Goal: Task Accomplishment & Management: Use online tool/utility

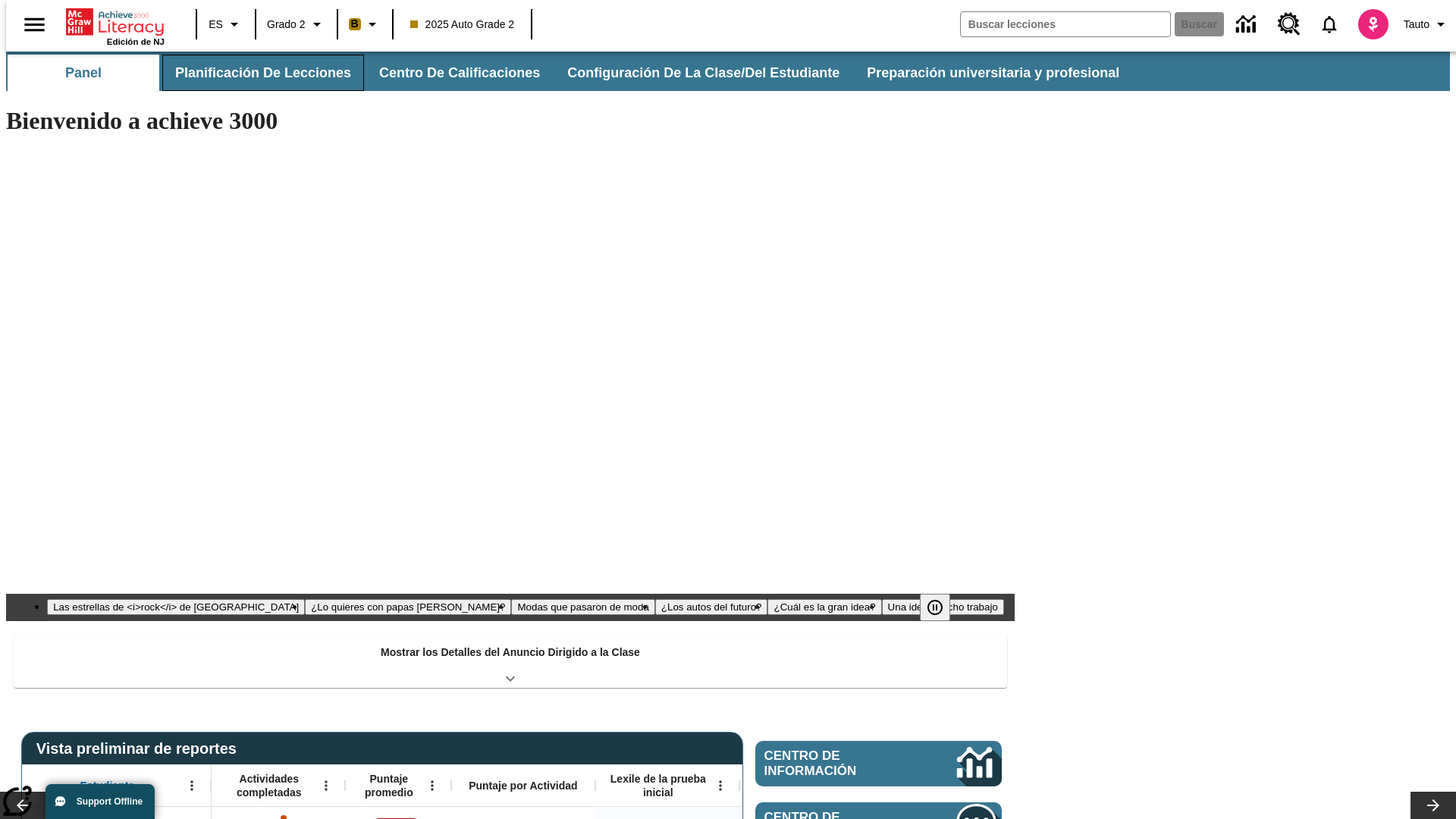
click at [254, 73] on button "Planificación de lecciones" at bounding box center [263, 73] width 202 height 36
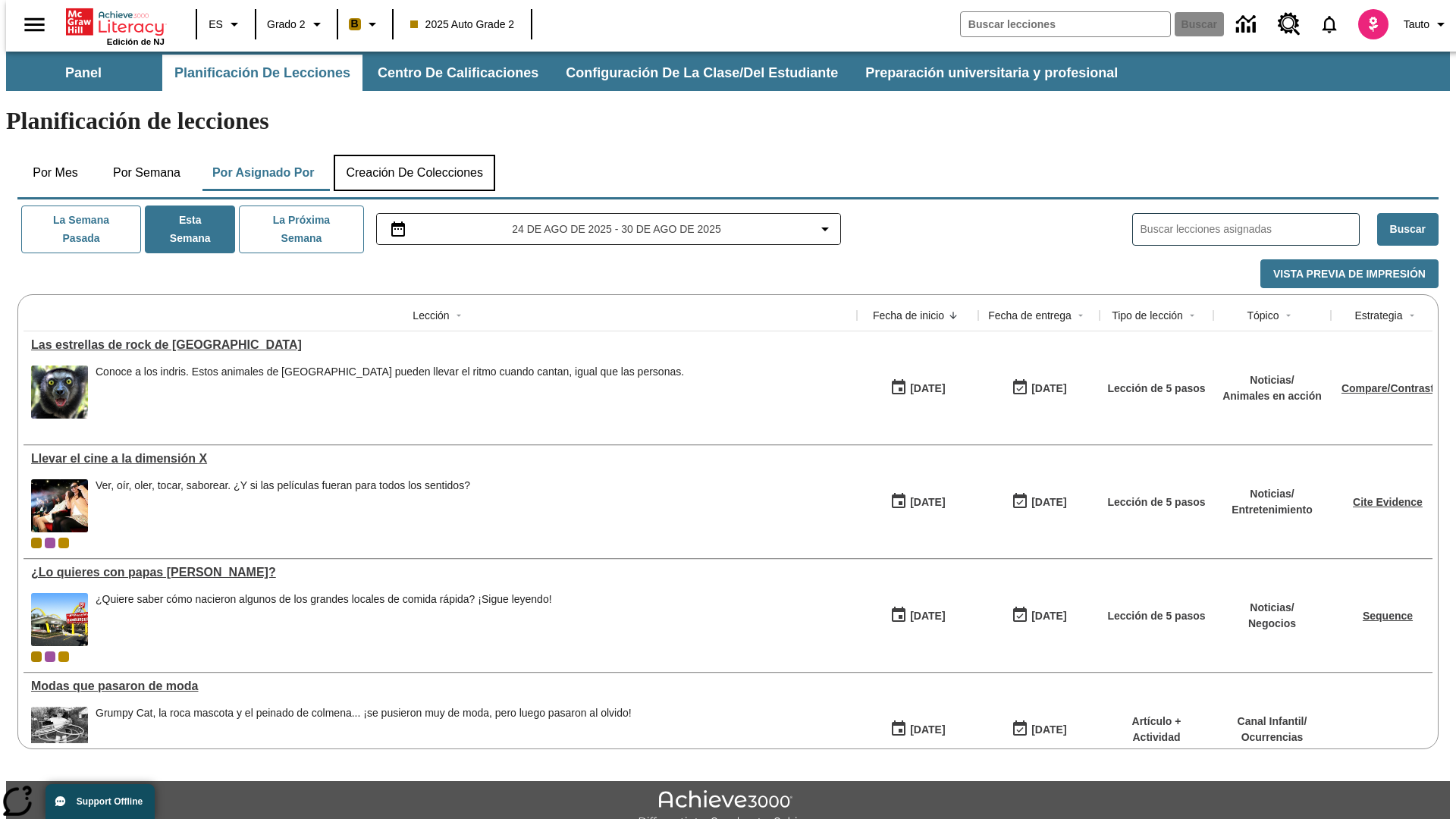
click at [414, 155] on button "Creación de colecciones" at bounding box center [414, 173] width 161 height 36
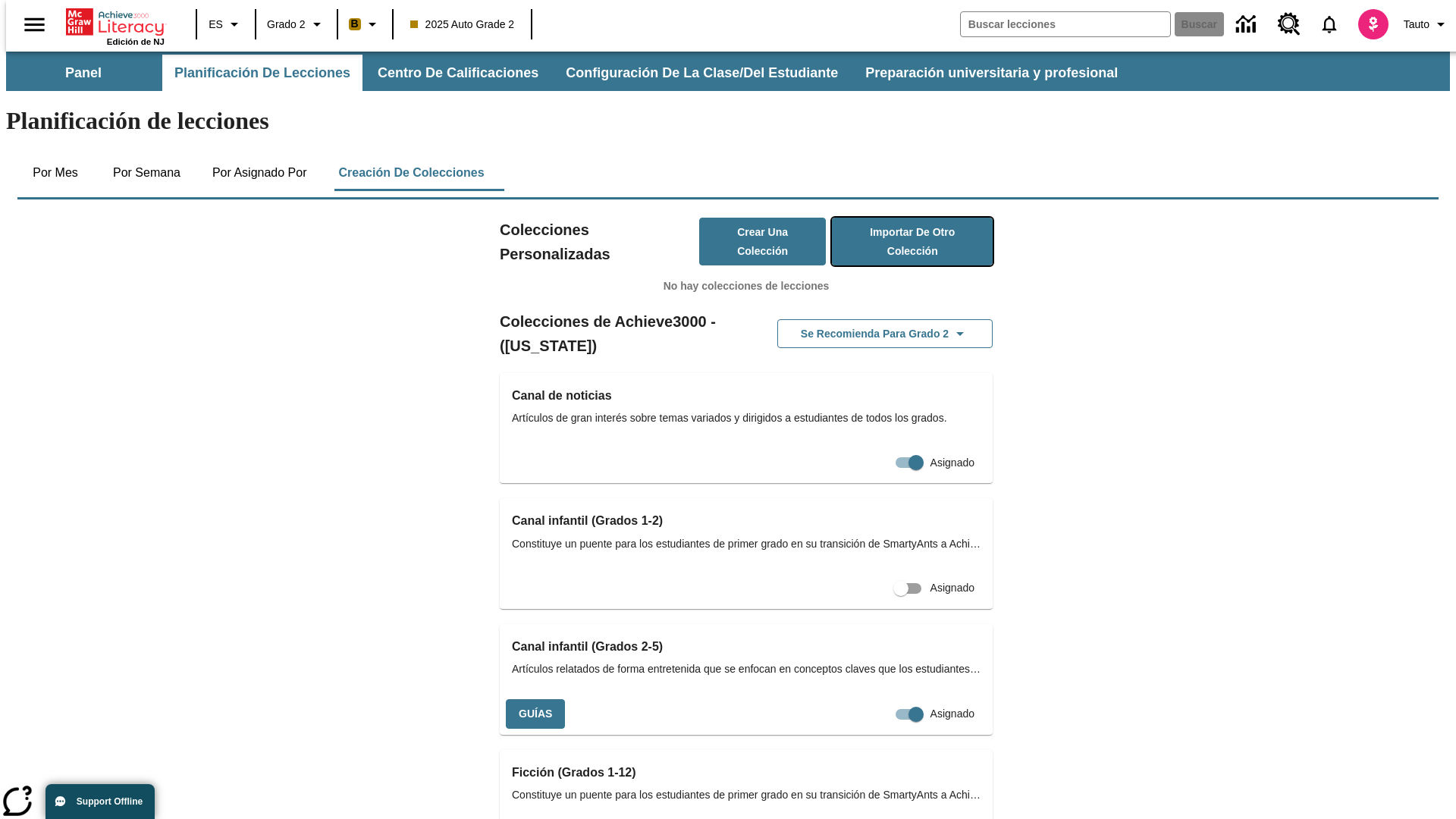
click at [890, 218] on button "Importar de otro Colección" at bounding box center [912, 241] width 160 height 48
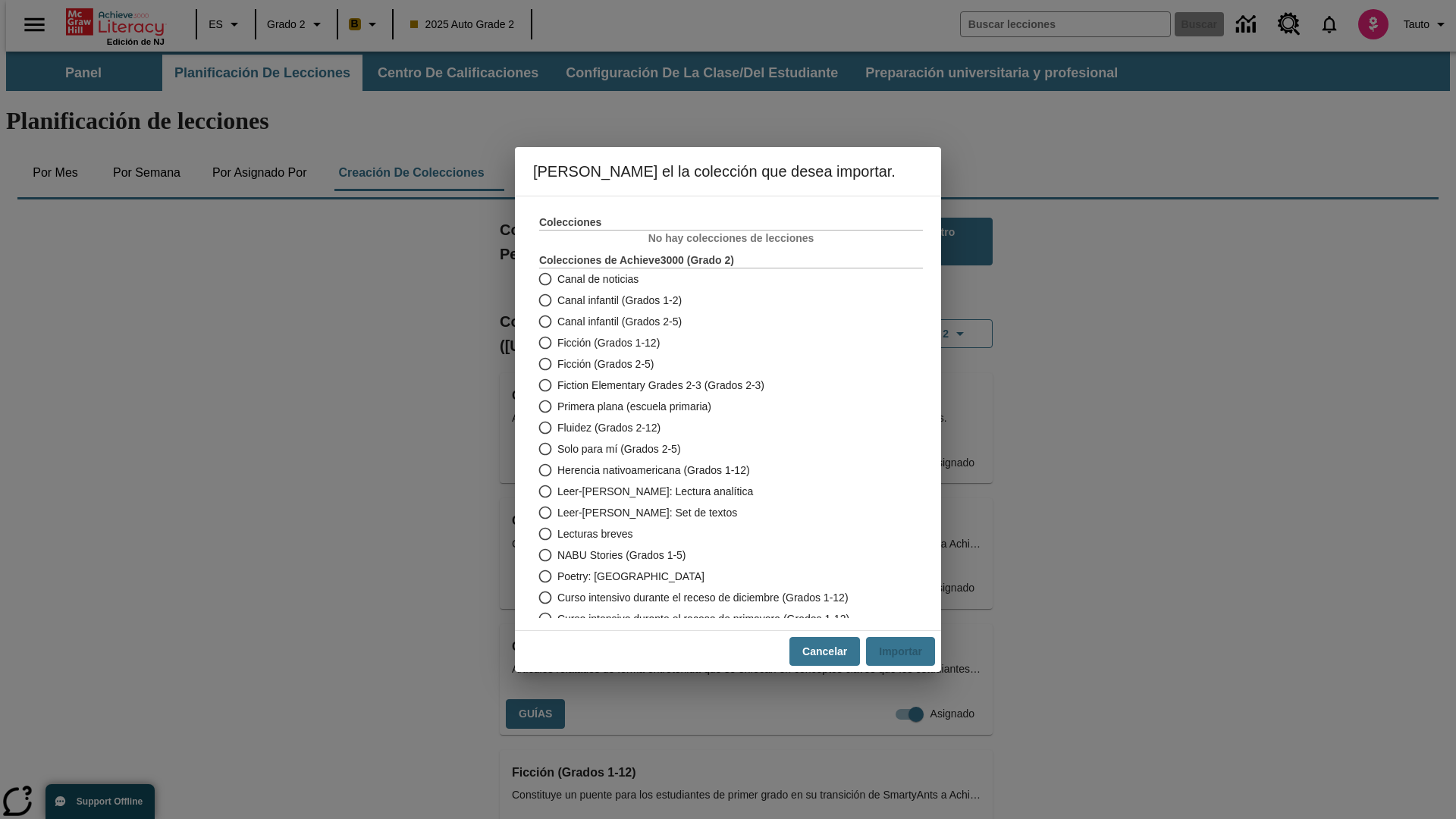
click at [721, 385] on span "Fiction Elementary Grades 2-3 (Grados 2-3)" at bounding box center [660, 385] width 207 height 16
click at [557, 385] on input "Fiction Elementary Grades 2-3 (Grados 2-3)" at bounding box center [544, 385] width 27 height 21
radio input "true"
click at [906, 651] on button "Importar" at bounding box center [901, 651] width 69 height 30
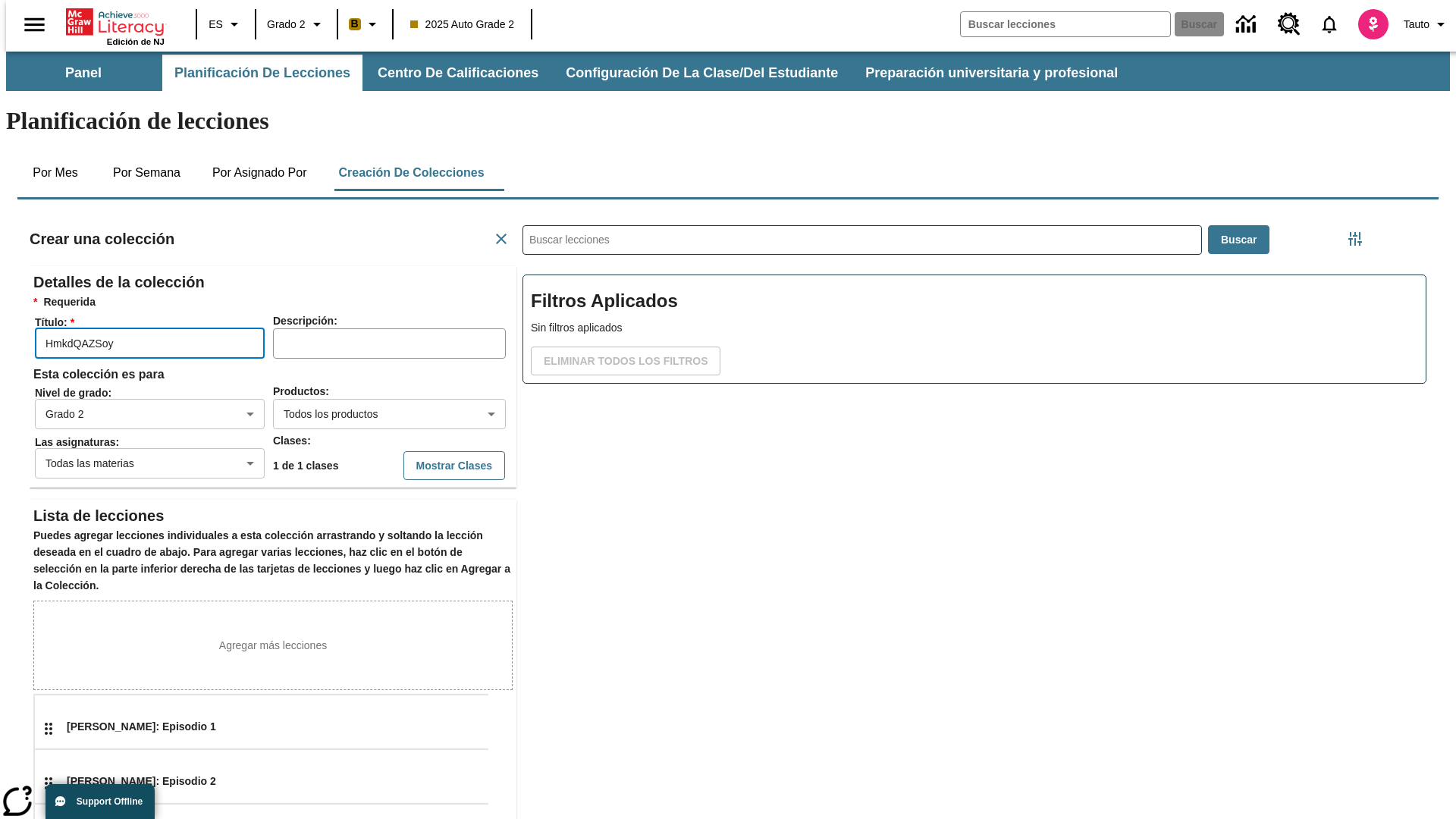
type input "HmkdQAZSoy"
type input "2"
